Goal: Task Accomplishment & Management: Manage account settings

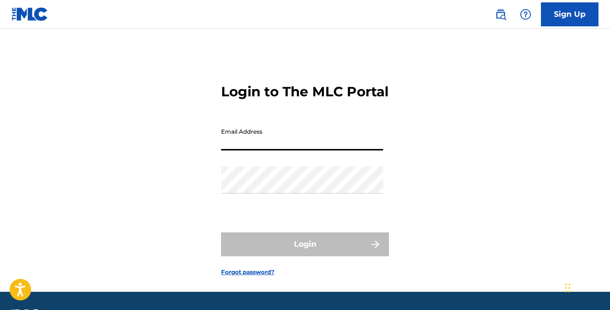
click at [266, 151] on input "Email Address" at bounding box center [302, 136] width 162 height 27
type input "[EMAIL_ADDRESS][DOMAIN_NAME]"
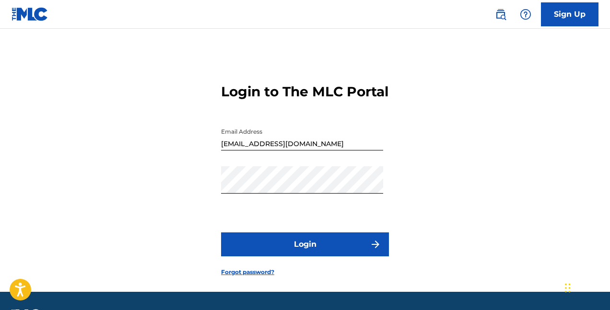
click at [291, 256] on button "Login" at bounding box center [305, 244] width 168 height 24
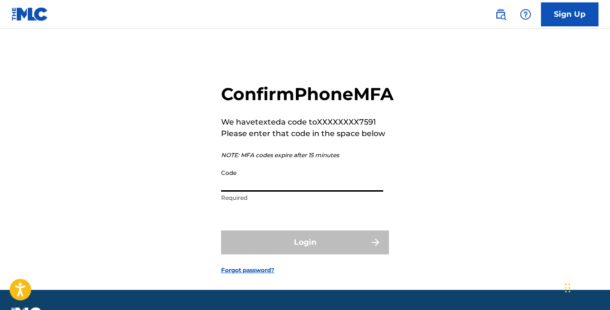
click at [303, 192] on input "Code" at bounding box center [302, 177] width 162 height 27
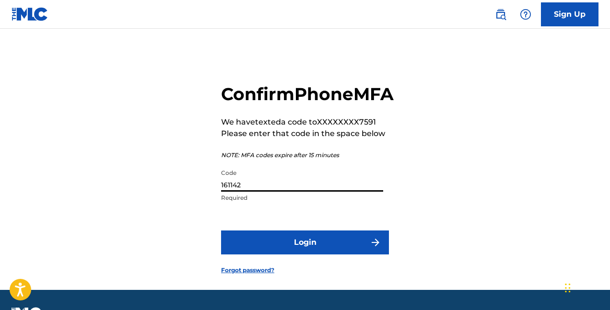
type input "161142"
click at [315, 255] on button "Login" at bounding box center [305, 243] width 168 height 24
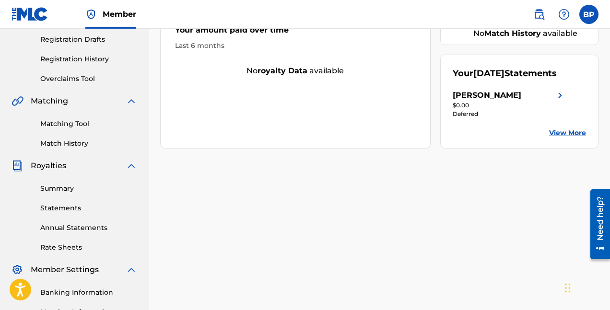
scroll to position [161, 0]
click at [61, 185] on link "Summary" at bounding box center [88, 188] width 97 height 10
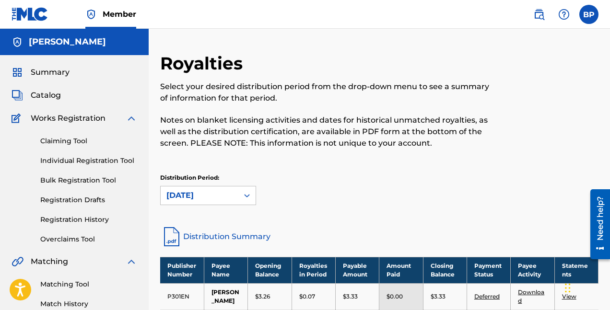
click at [595, 12] on label at bounding box center [588, 14] width 19 height 19
click at [589, 14] on input "BP [PERSON_NAME] [EMAIL_ADDRESS][DOMAIN_NAME] Notification Preferences Profile …" at bounding box center [589, 14] width 0 height 0
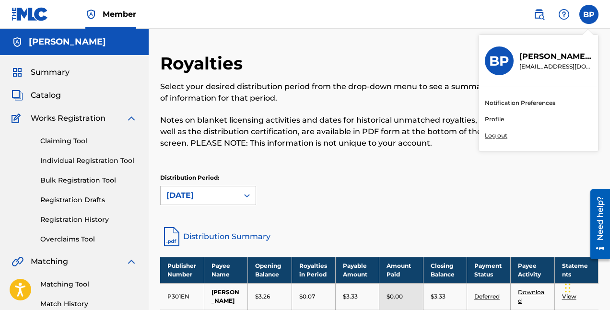
click at [498, 133] on p "Log out" at bounding box center [496, 135] width 23 height 9
click at [589, 14] on input "BP [PERSON_NAME] [EMAIL_ADDRESS][DOMAIN_NAME] Notification Preferences Profile …" at bounding box center [589, 14] width 0 height 0
